Goal: Transaction & Acquisition: Purchase product/service

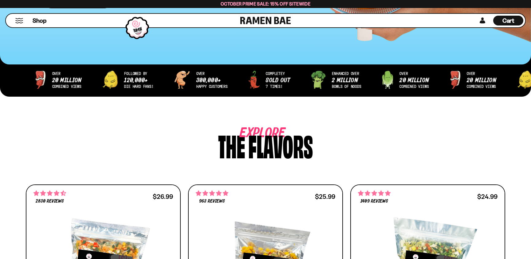
scroll to position [66, 0]
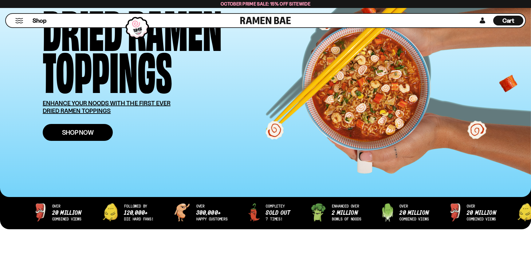
click at [90, 134] on span "Shop Now" at bounding box center [78, 132] width 32 height 6
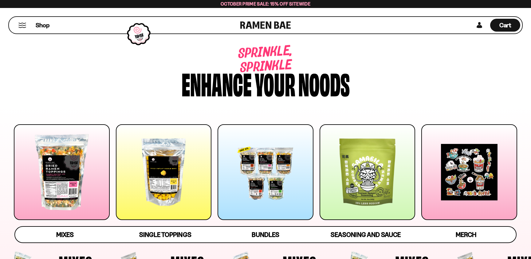
click at [274, 177] on div at bounding box center [265, 172] width 96 height 96
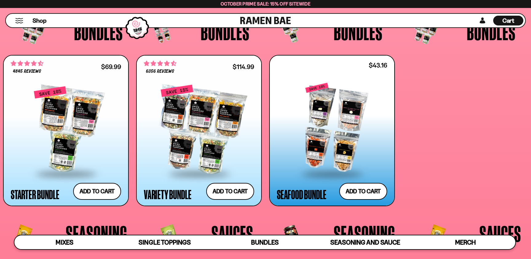
scroll to position [1478, 0]
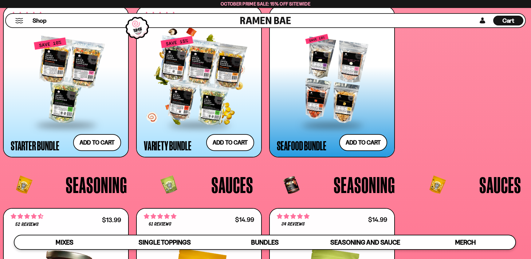
click at [225, 91] on div at bounding box center [199, 80] width 110 height 87
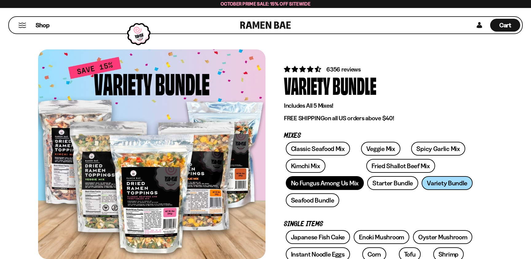
click at [341, 183] on link "No Fungus Among Us Mix" at bounding box center [325, 183] width 78 height 14
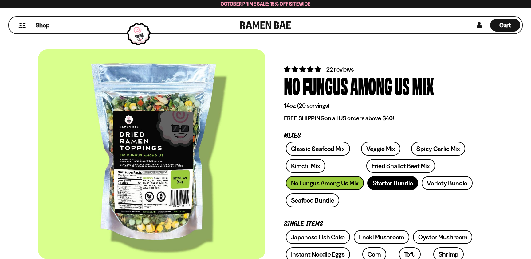
click at [394, 183] on link "Starter Bundle" at bounding box center [392, 183] width 51 height 14
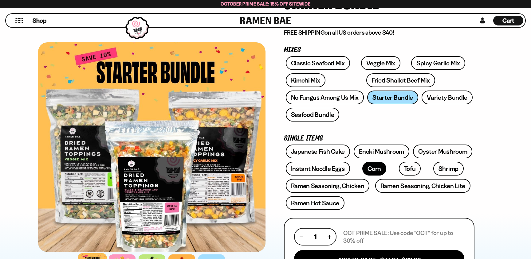
scroll to position [100, 0]
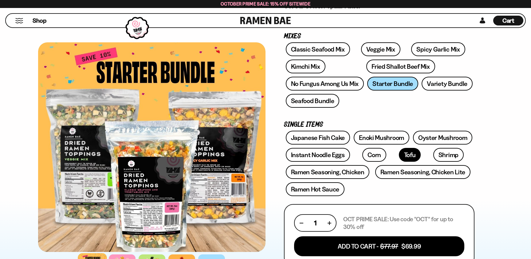
click at [399, 152] on link "Tofu" at bounding box center [410, 155] width 22 height 14
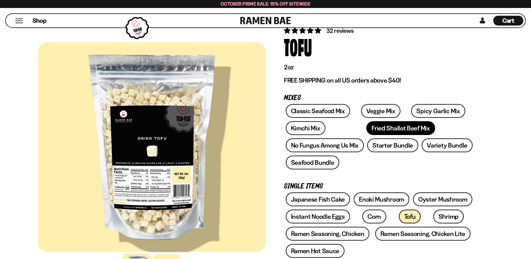
scroll to position [33, 0]
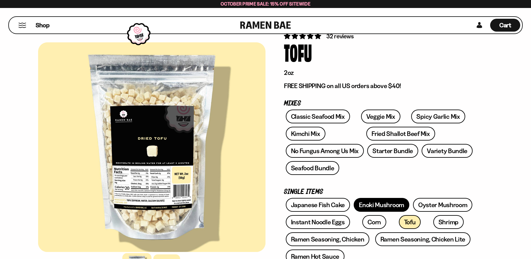
click at [380, 203] on link "Enoki Mushroom" at bounding box center [381, 205] width 56 height 14
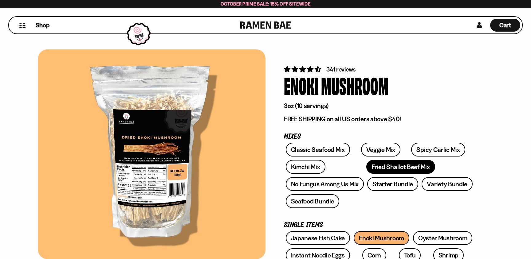
click at [366, 167] on link "Fried Shallot Beef Mix" at bounding box center [400, 167] width 68 height 14
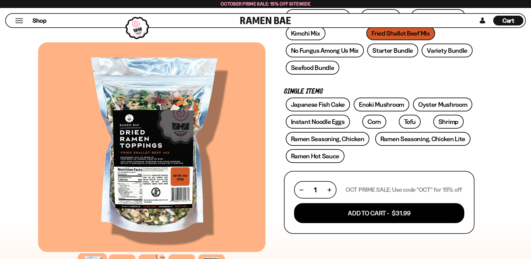
scroll to position [100, 0]
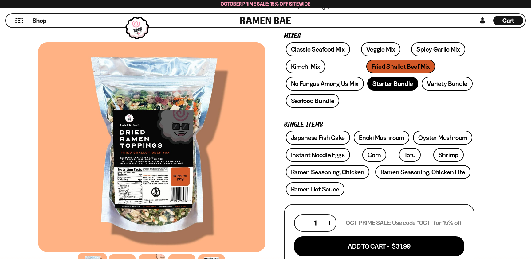
click at [396, 82] on link "Starter Bundle" at bounding box center [392, 84] width 51 height 14
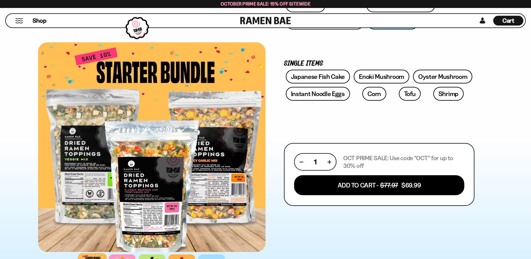
scroll to position [166, 0]
